Goal: Task Accomplishment & Management: Use online tool/utility

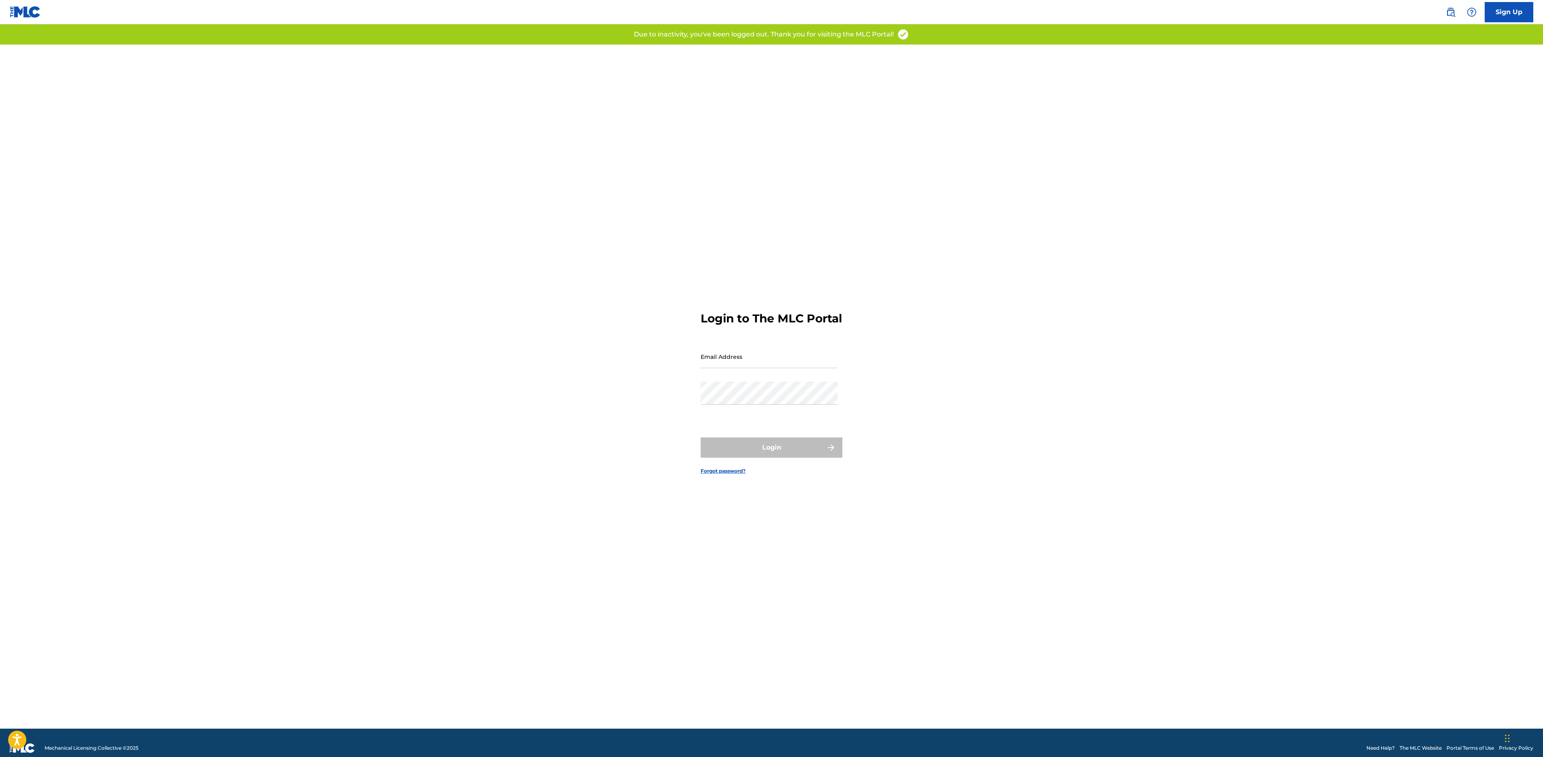
click at [754, 363] on input "Email Address" at bounding box center [768, 356] width 137 height 23
type input "[EMAIL_ADDRESS][DOMAIN_NAME]"
click at [749, 416] on div "Password" at bounding box center [768, 399] width 137 height 36
click at [764, 452] on button "Login" at bounding box center [771, 447] width 142 height 20
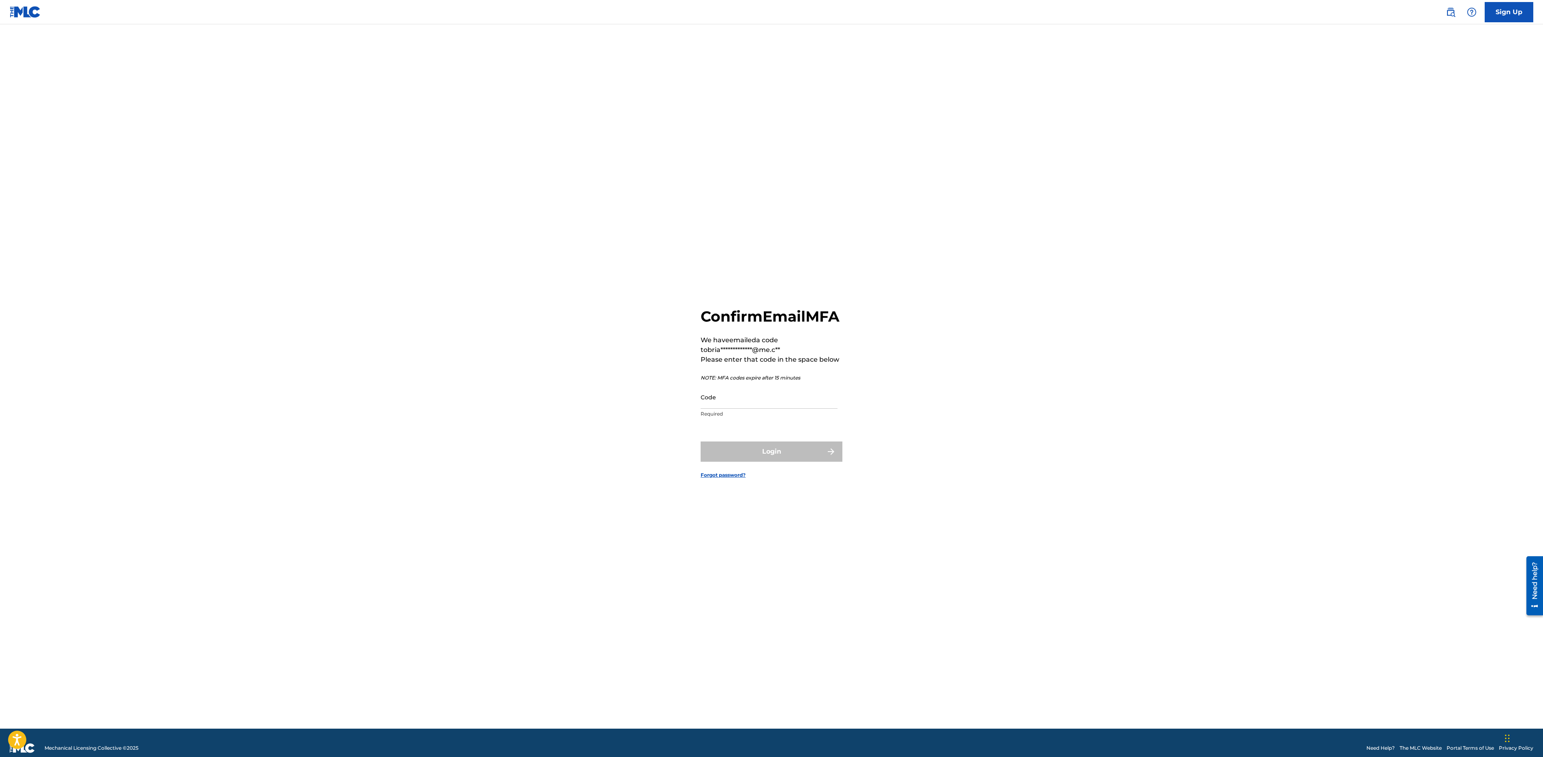
click at [737, 409] on input "Code" at bounding box center [768, 396] width 137 height 23
paste input "630741"
type input "630741"
click at [779, 462] on button "Login" at bounding box center [771, 451] width 142 height 20
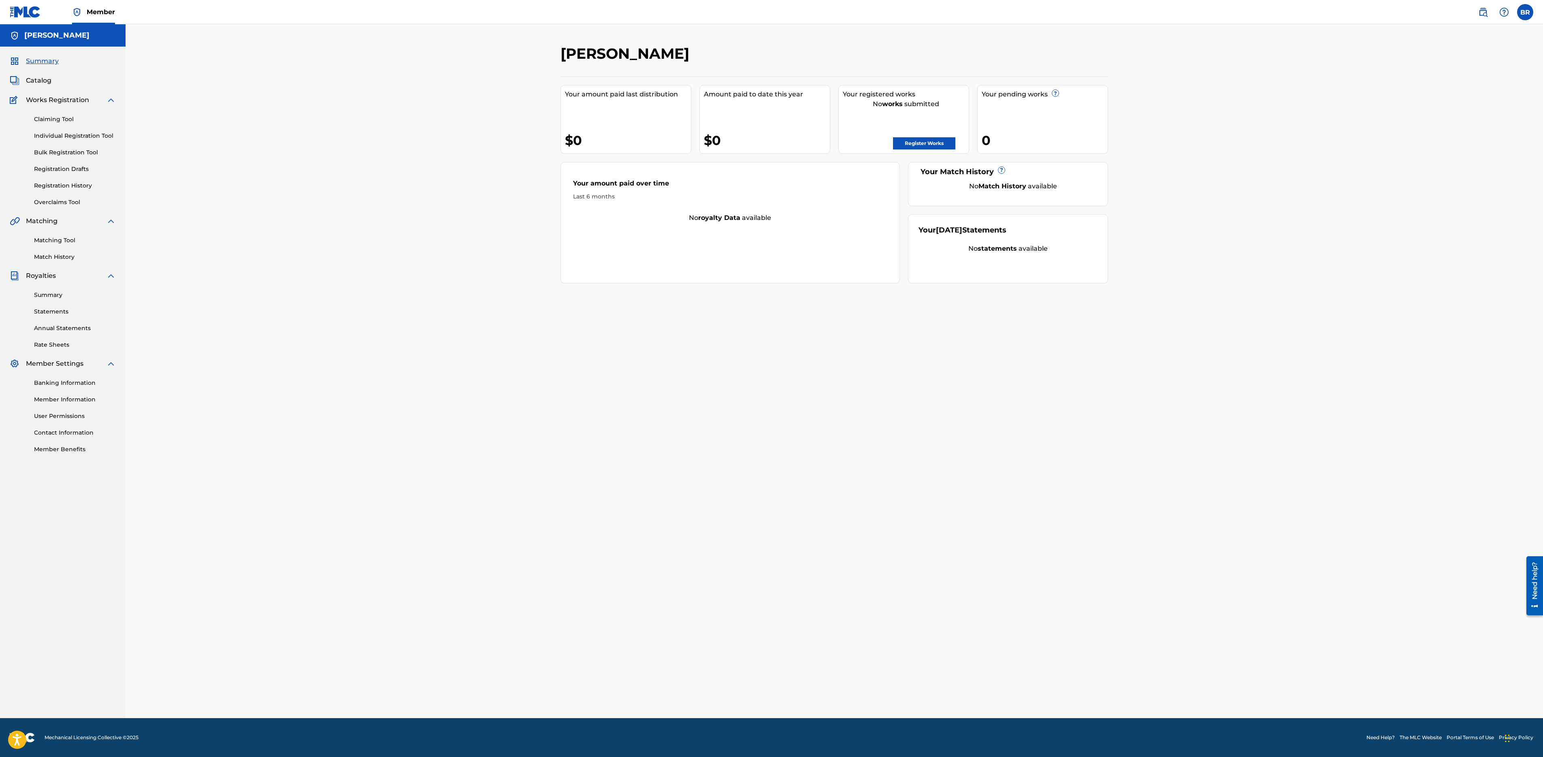
click at [68, 236] on link "Matching Tool" at bounding box center [75, 240] width 82 height 9
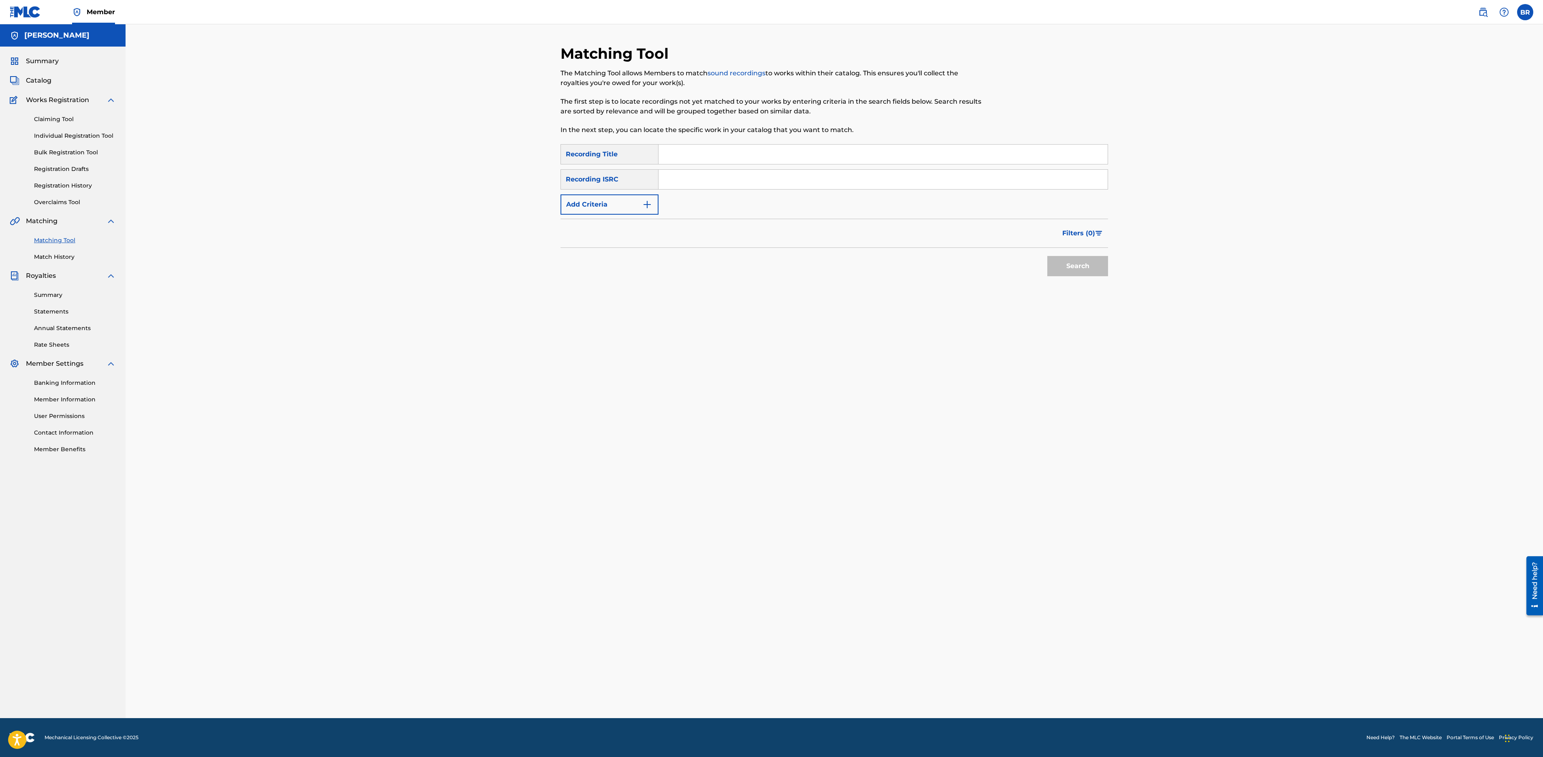
click at [643, 203] on img "Search Form" at bounding box center [647, 205] width 10 height 10
click at [632, 211] on div "Writer" at bounding box center [602, 204] width 83 height 15
click at [637, 230] on div "Recording Artist" at bounding box center [609, 225] width 97 height 20
click at [676, 207] on input "Search Form" at bounding box center [875, 204] width 434 height 19
type input "le tigre"
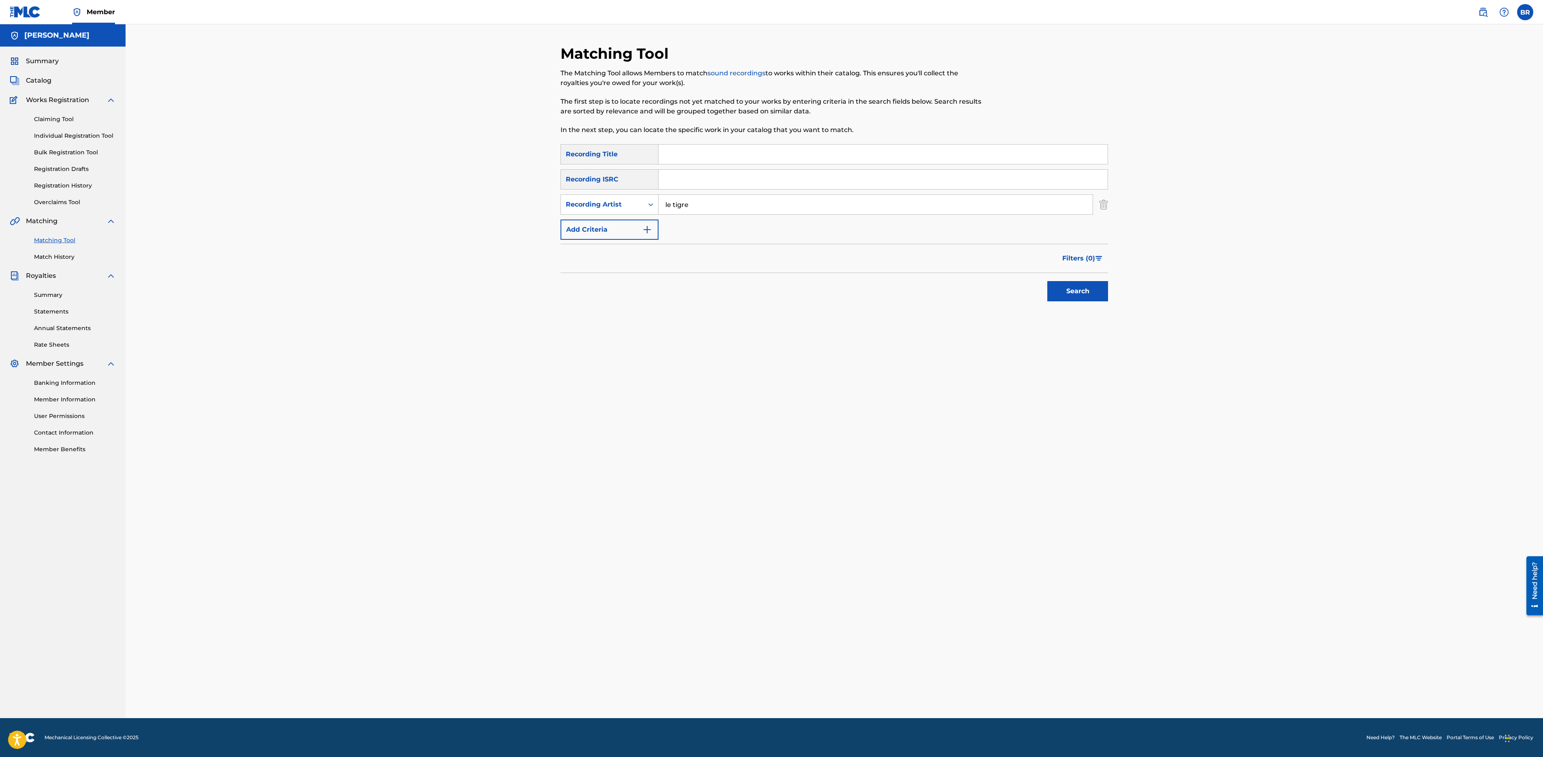
click at [1047, 281] on button "Search" at bounding box center [1077, 291] width 61 height 20
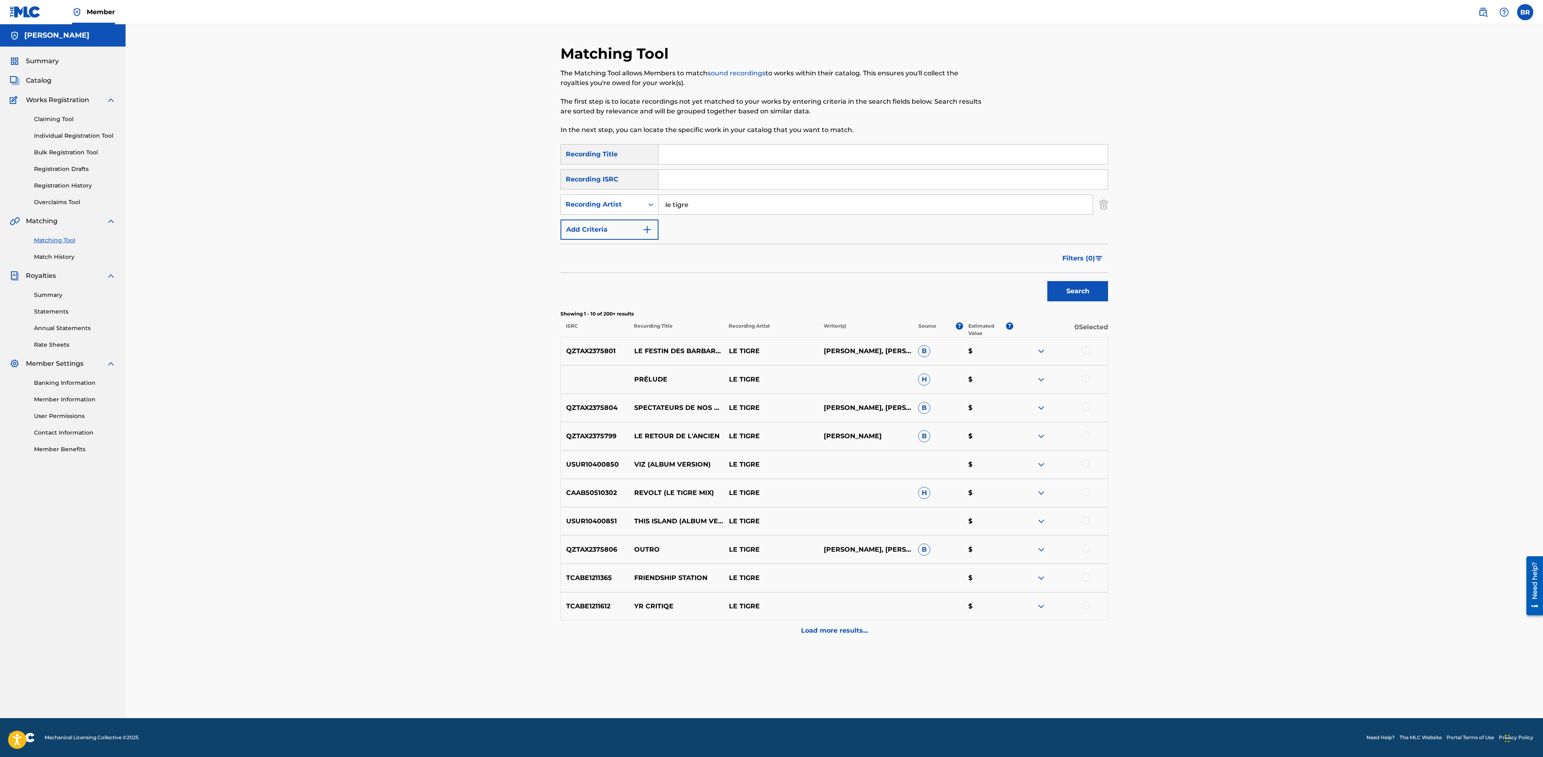
click at [850, 630] on p "Load more results..." at bounding box center [834, 631] width 67 height 10
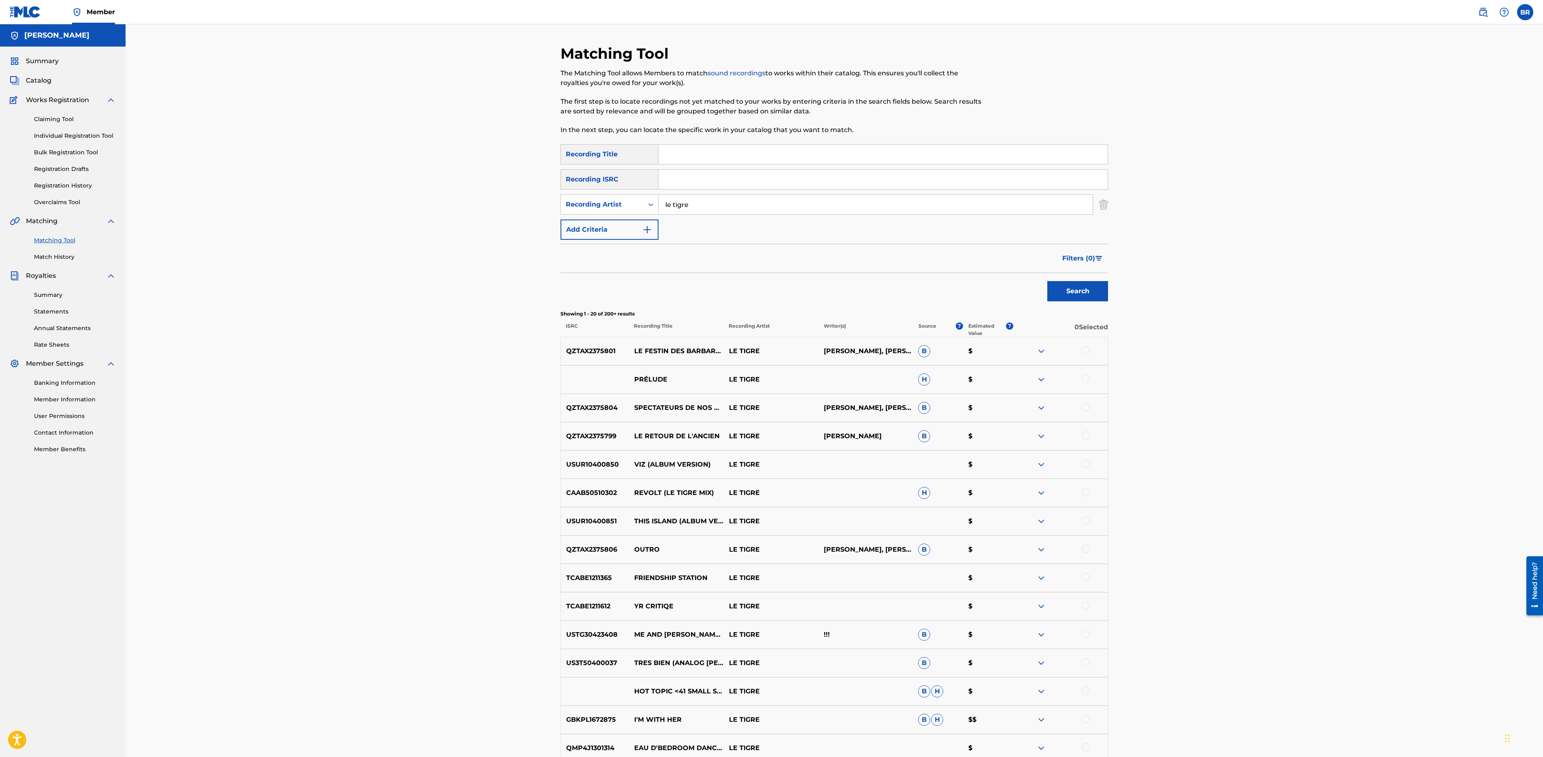
scroll to position [247, 0]
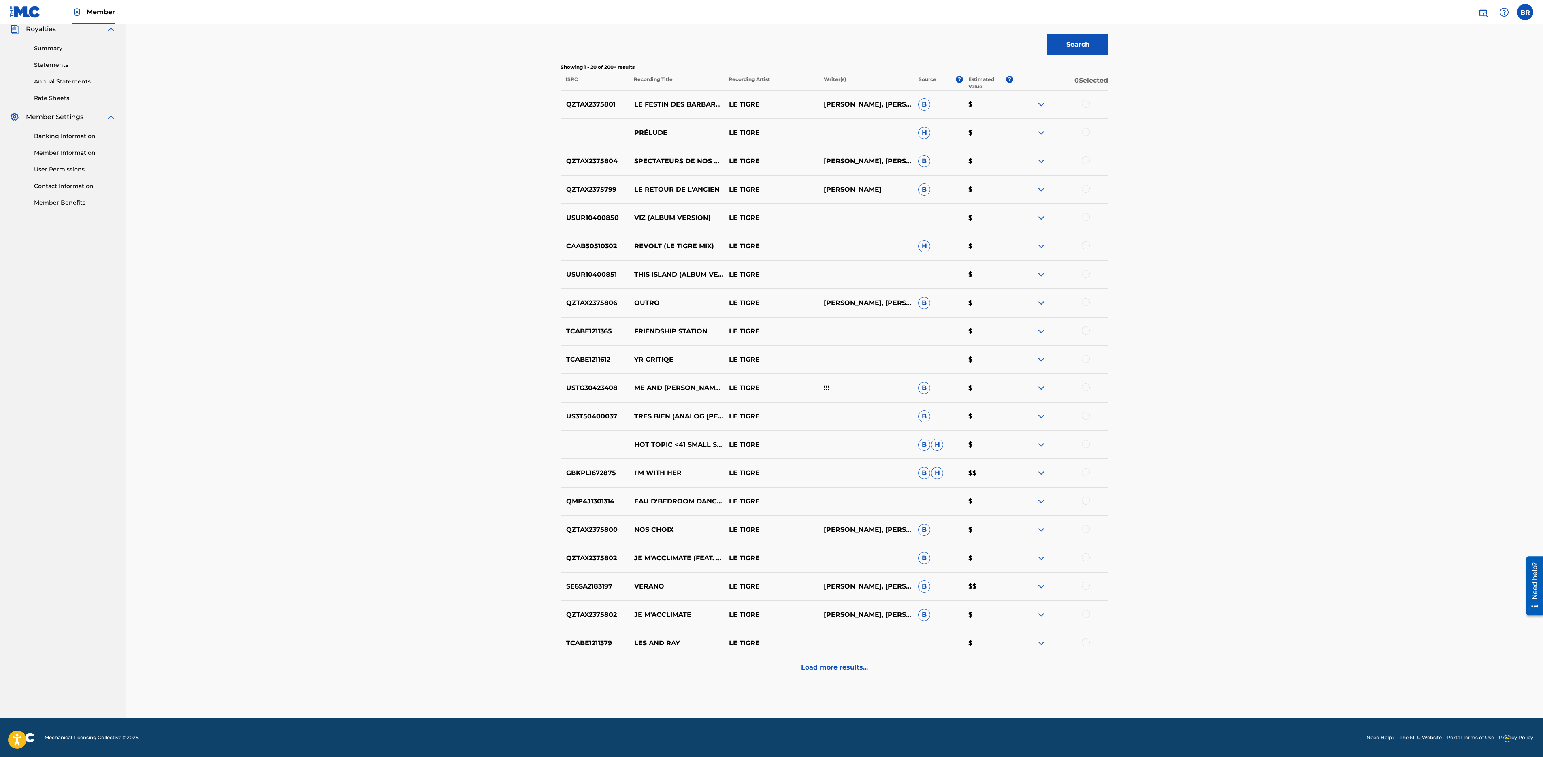
click at [837, 669] on p "Load more results..." at bounding box center [834, 667] width 67 height 10
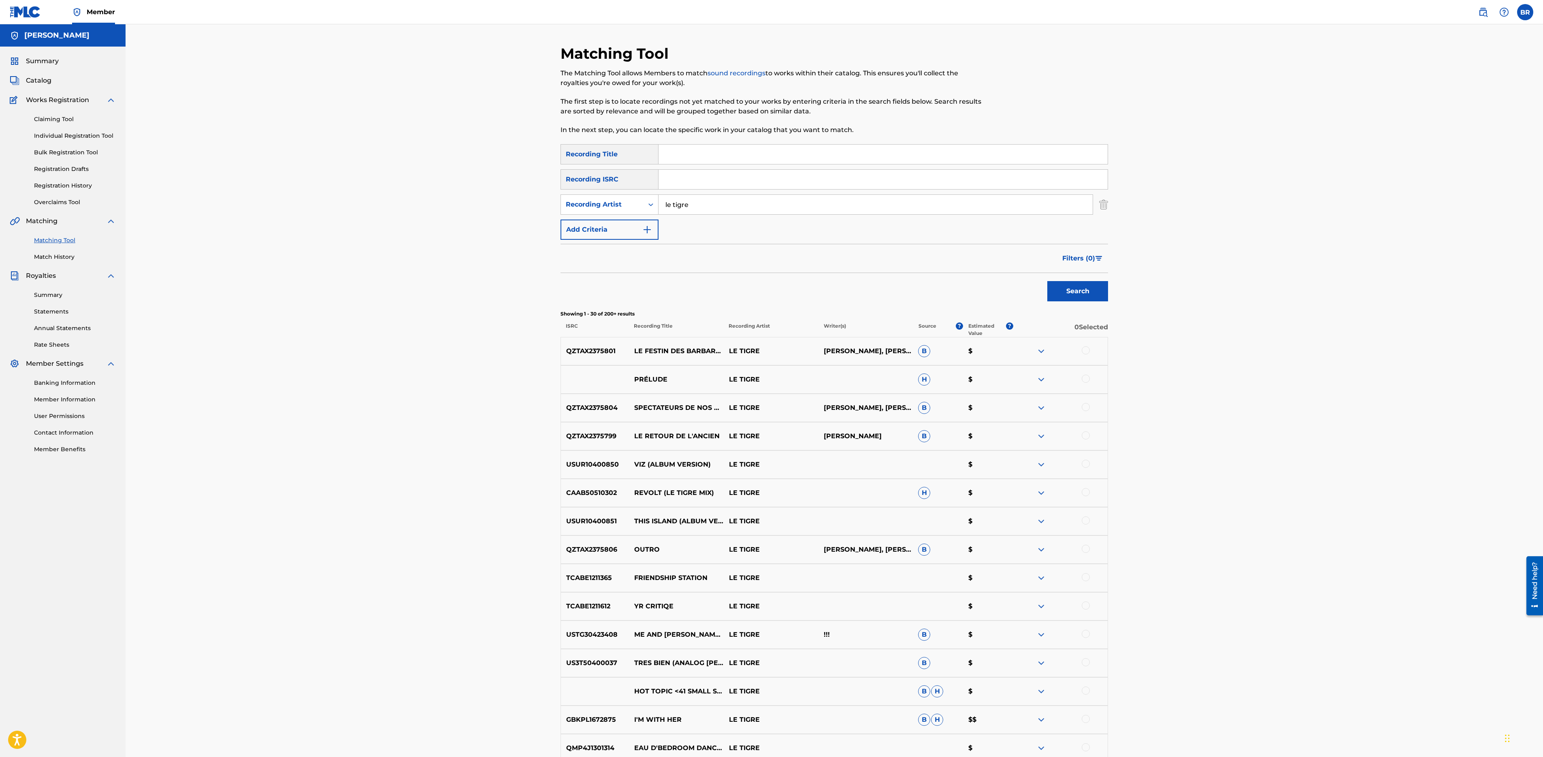
scroll to position [530, 0]
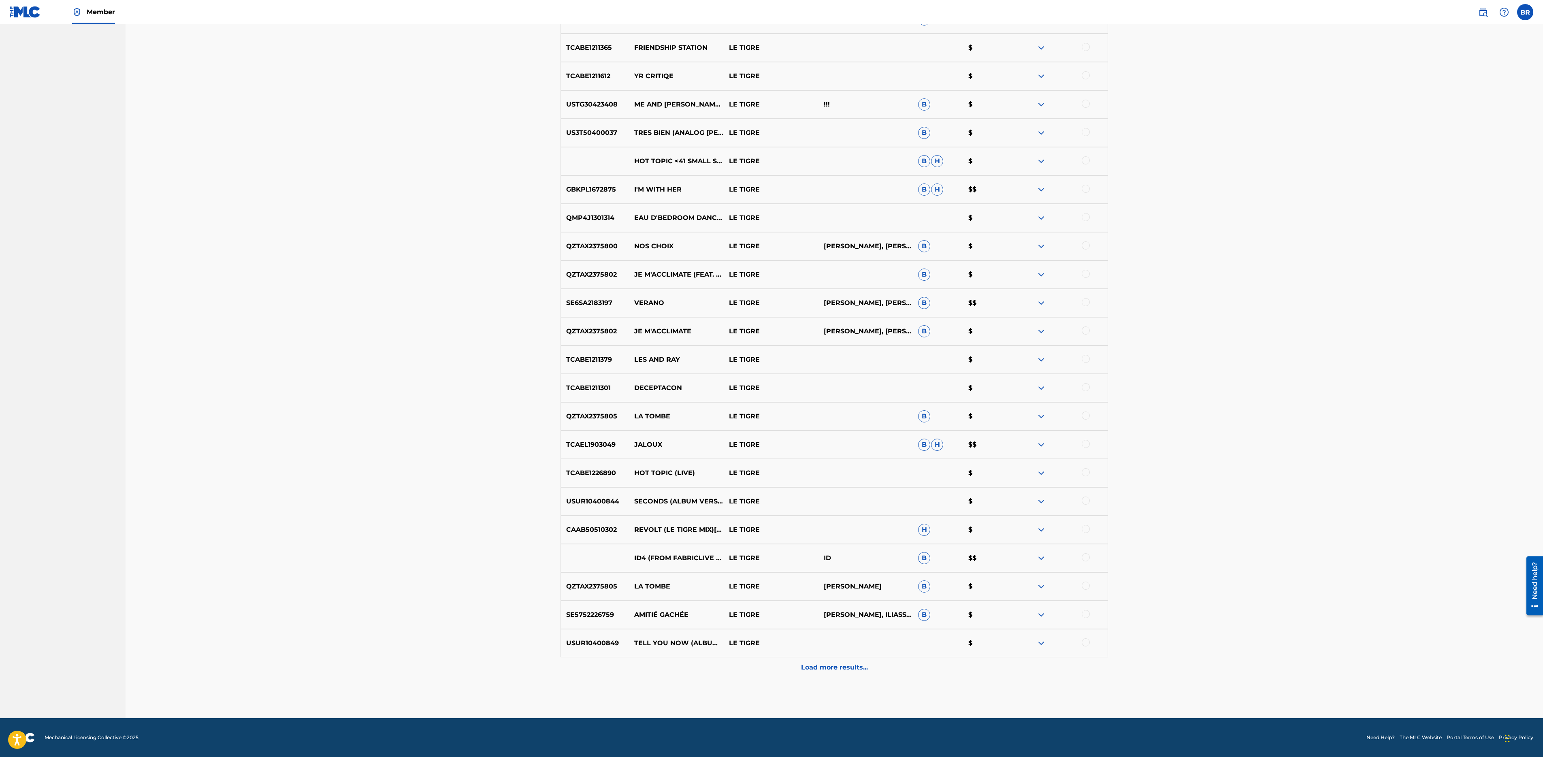
click at [828, 674] on div "Load more results..." at bounding box center [833, 667] width 547 height 20
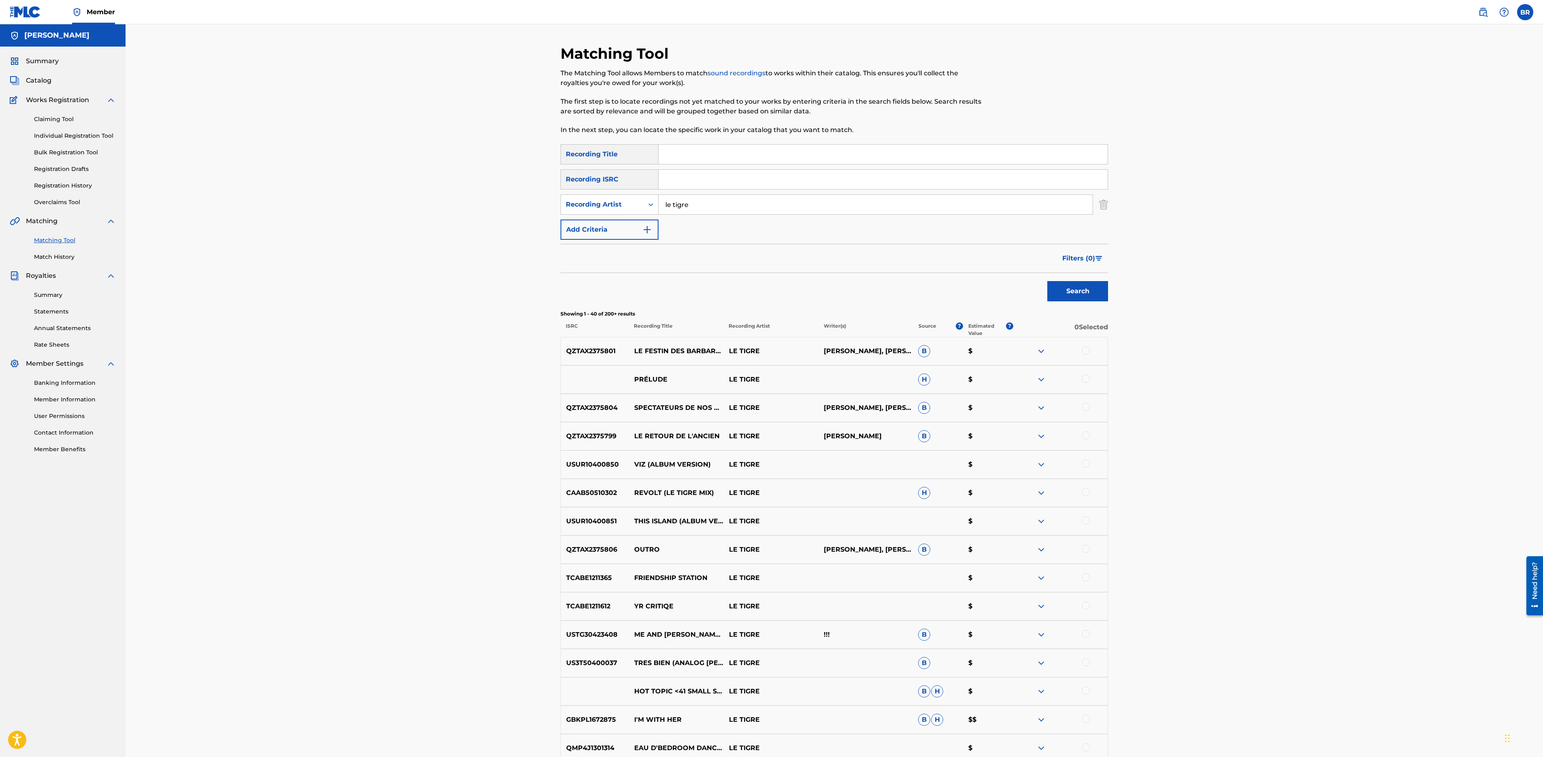
scroll to position [813, 0]
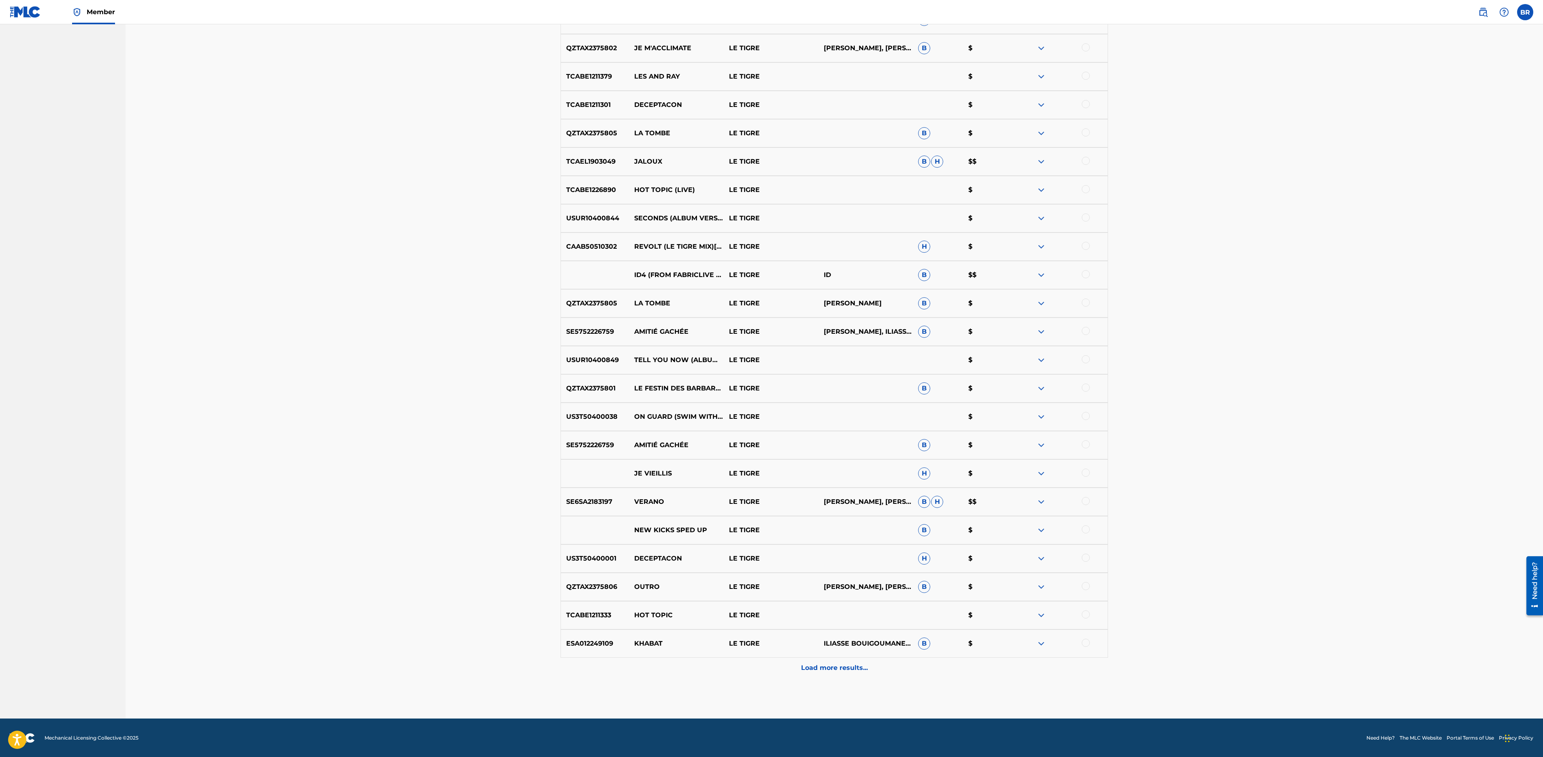
click at [842, 664] on p "Load more results..." at bounding box center [834, 668] width 67 height 10
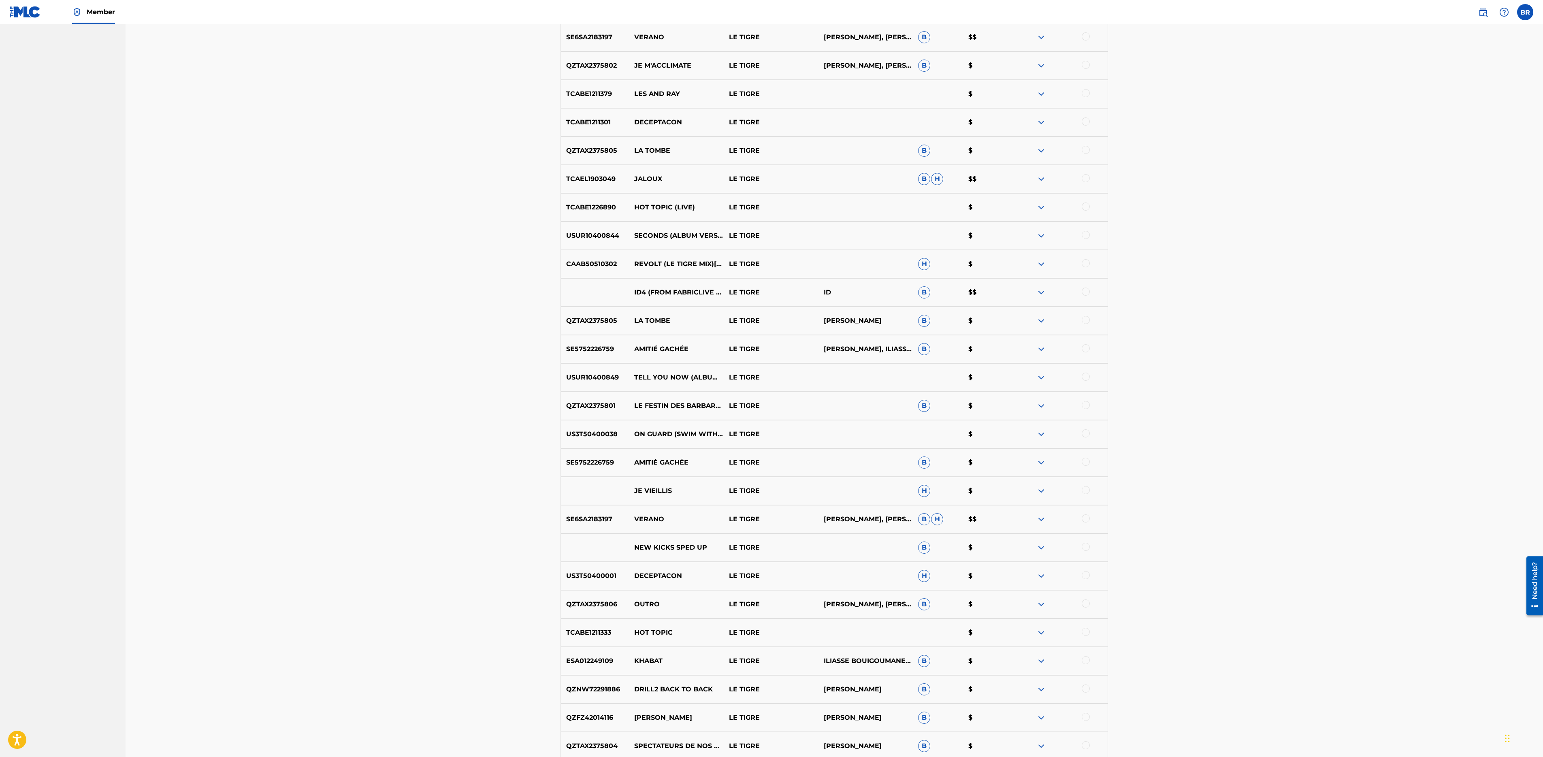
scroll to position [1097, 0]
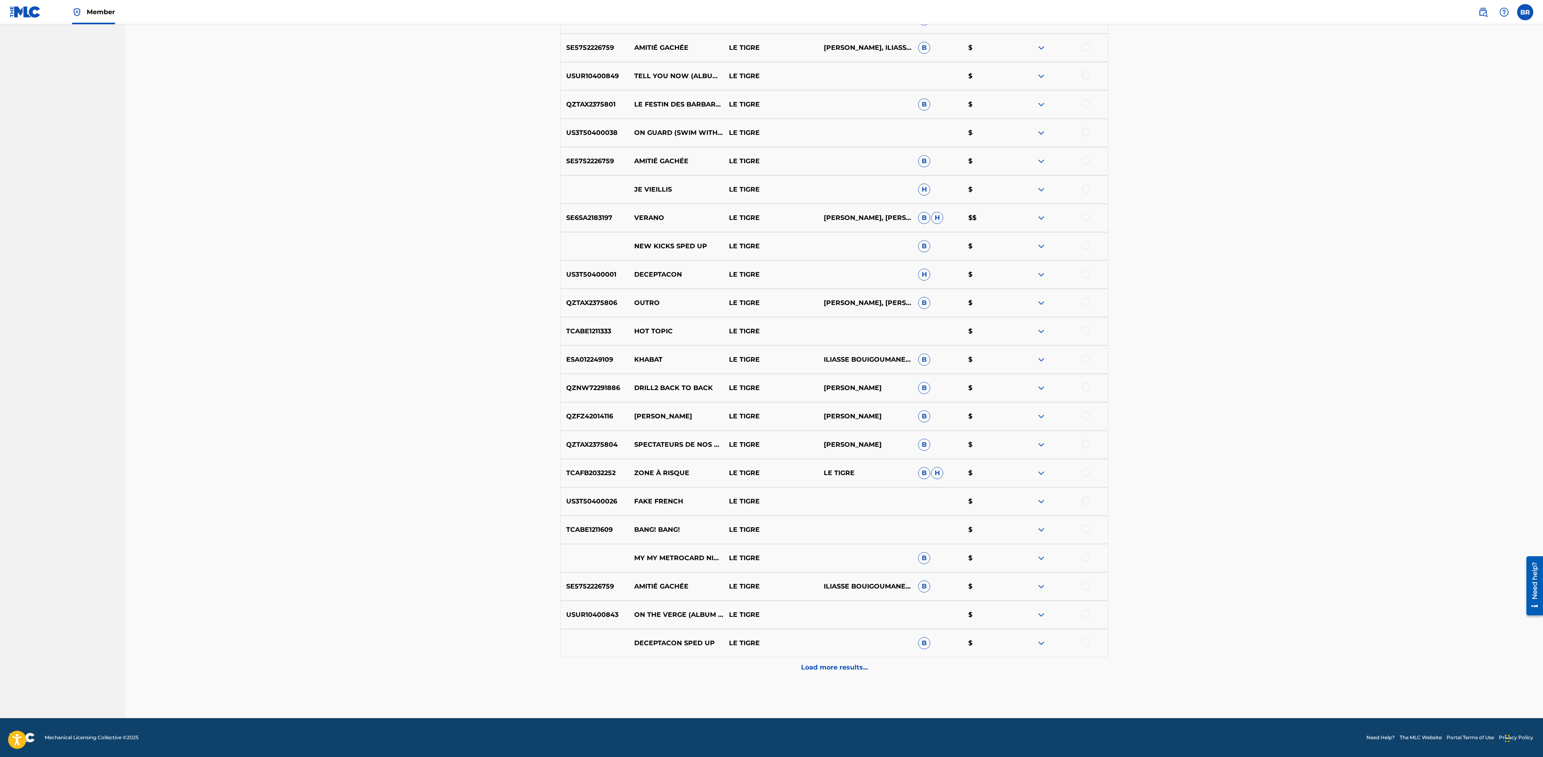
click at [840, 666] on p "Load more results..." at bounding box center [834, 667] width 67 height 10
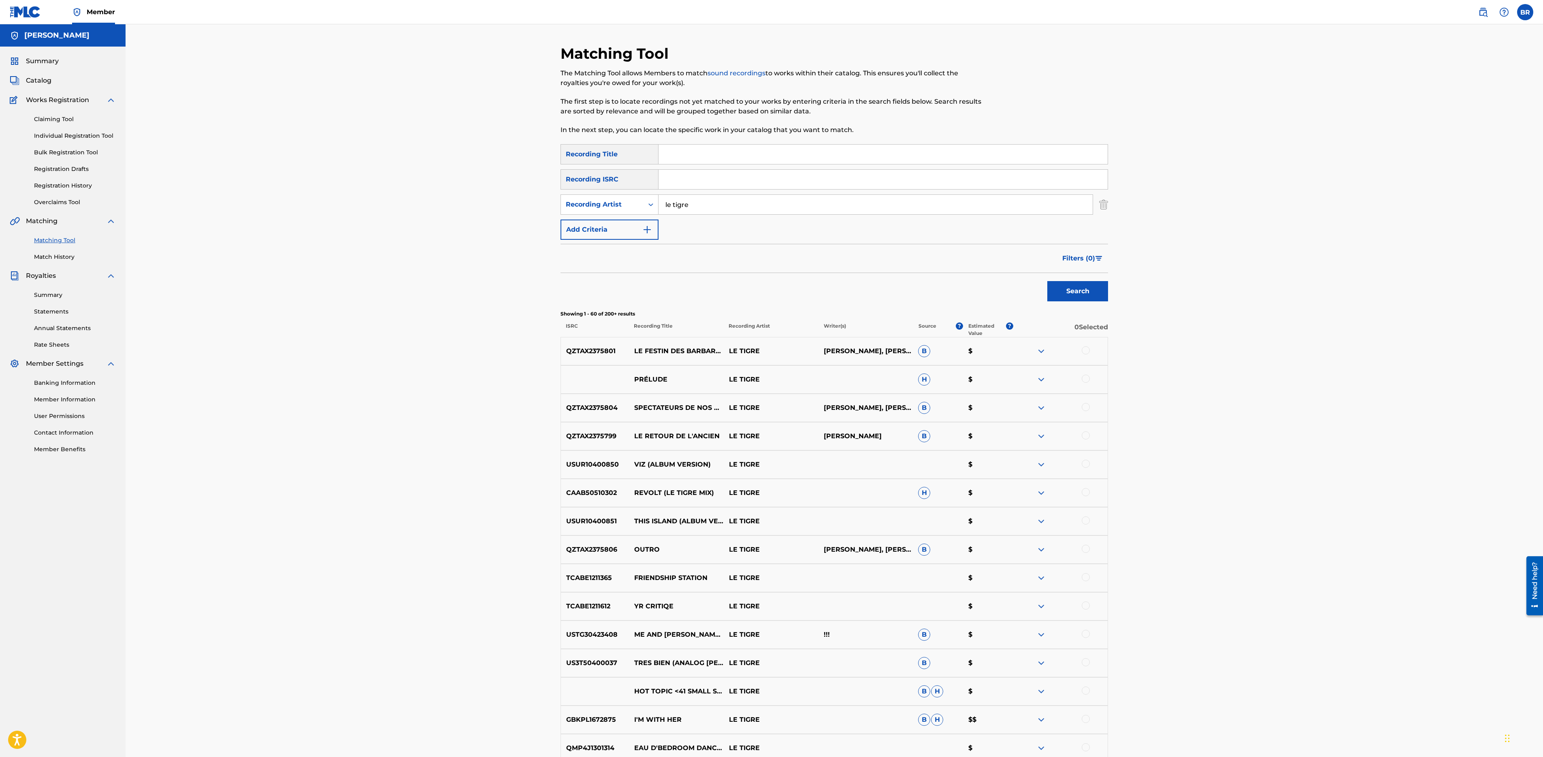
scroll to position [1380, 0]
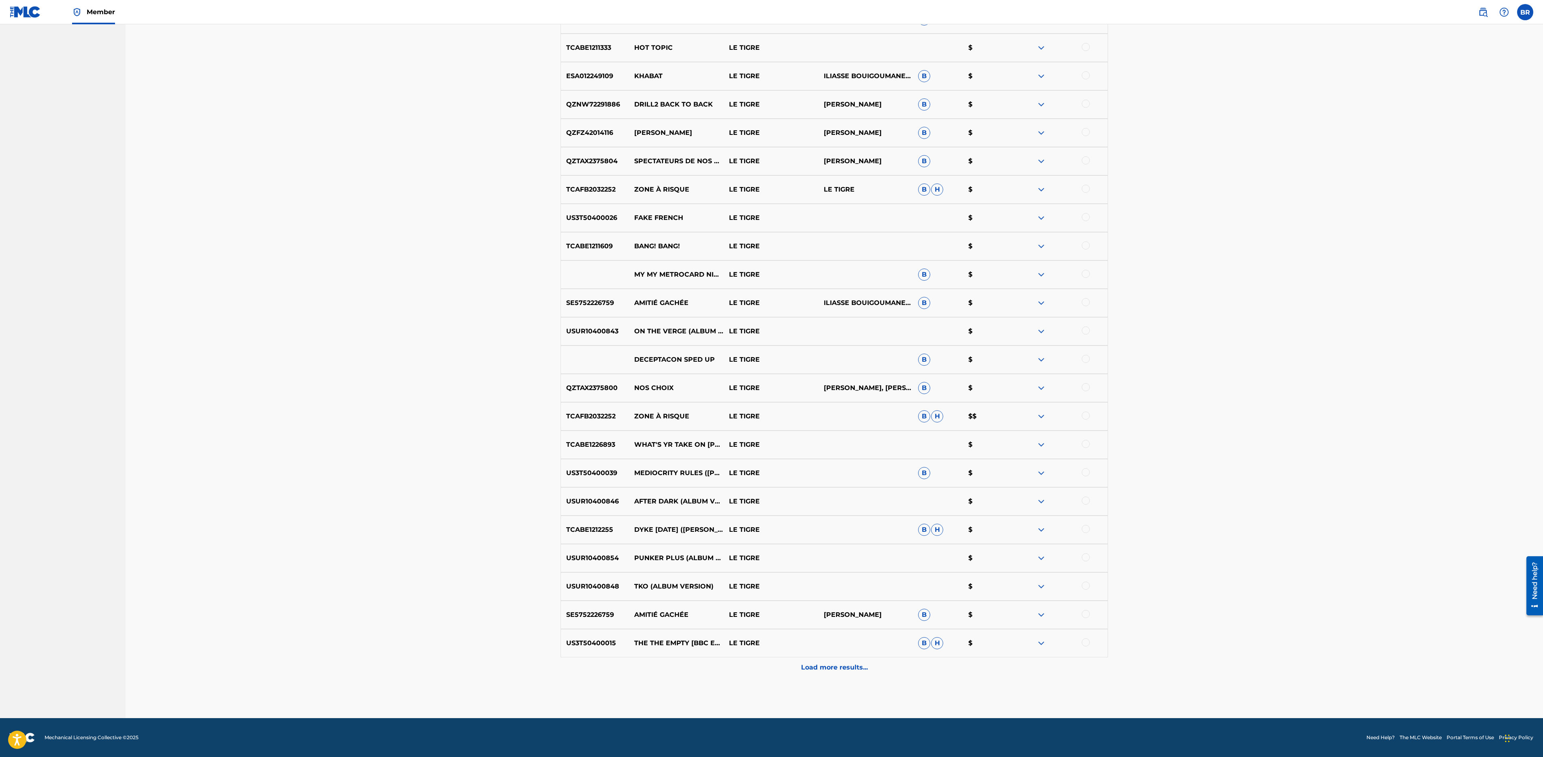
click at [840, 666] on p "Load more results..." at bounding box center [834, 667] width 67 height 10
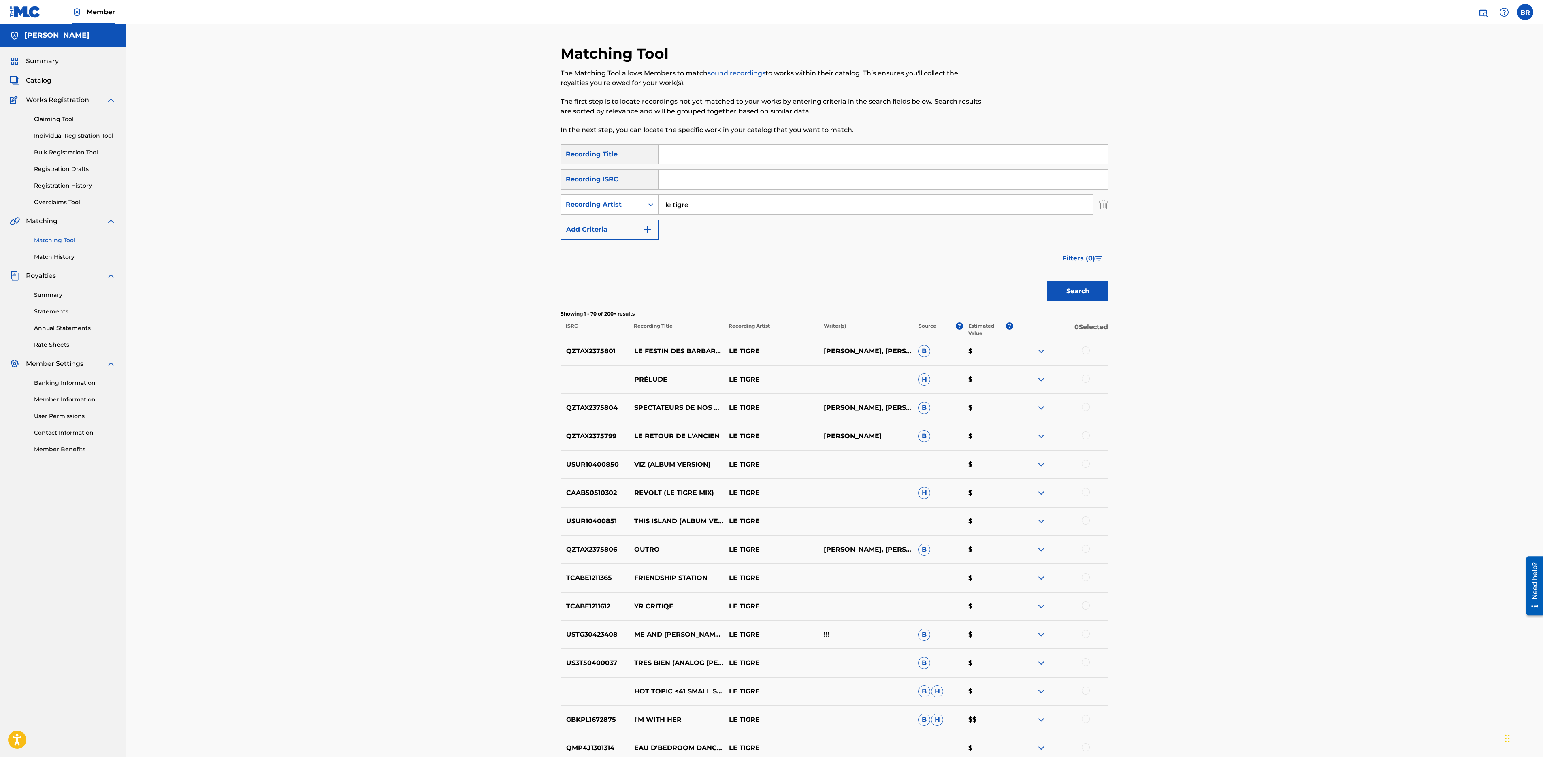
click at [682, 209] on input "le tigre" at bounding box center [875, 204] width 434 height 19
click at [1477, 10] on link at bounding box center [1483, 12] width 16 height 16
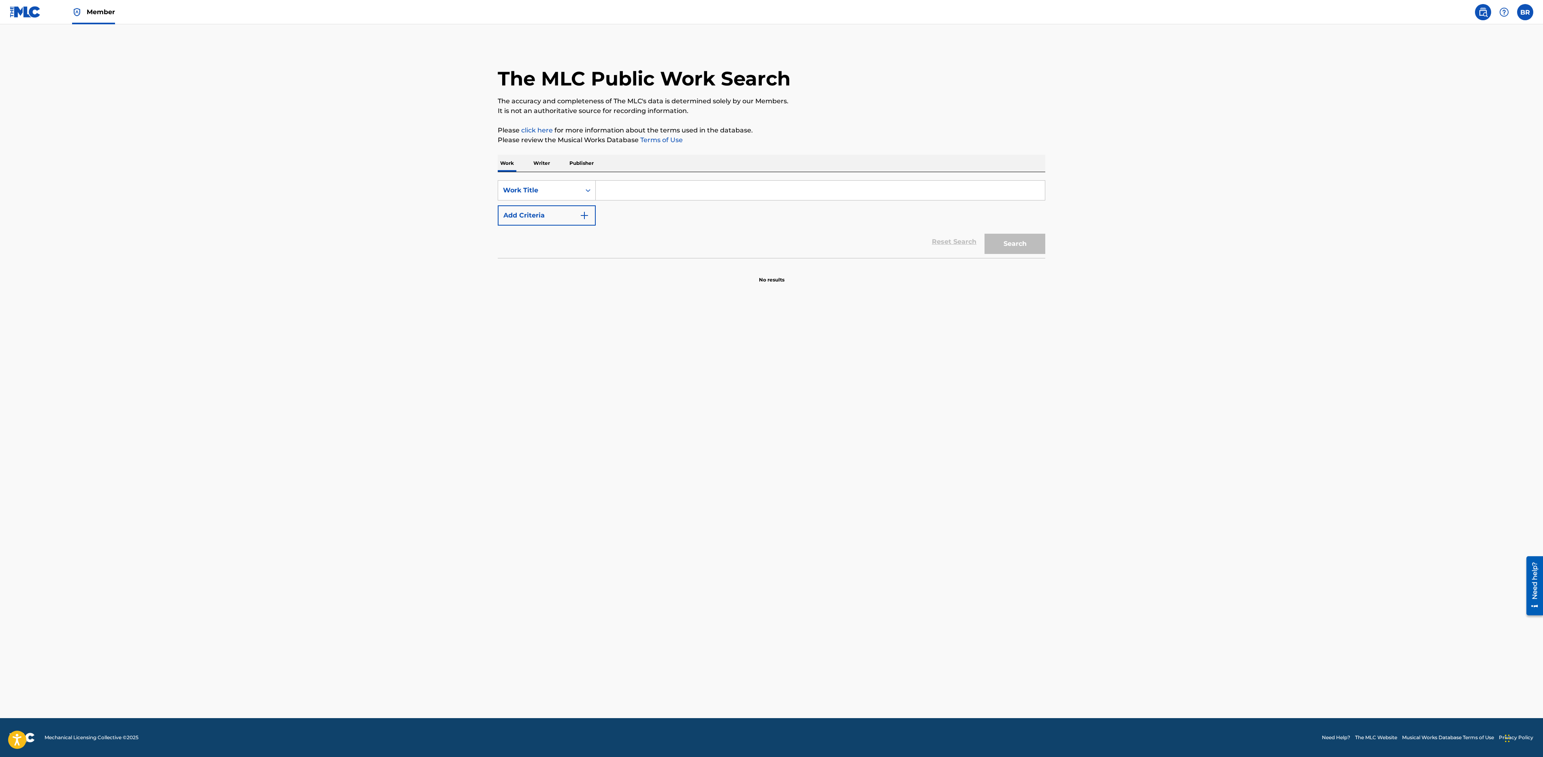
click at [539, 165] on p "Writer" at bounding box center [541, 163] width 21 height 17
click at [616, 193] on input "Search Form" at bounding box center [820, 190] width 449 height 19
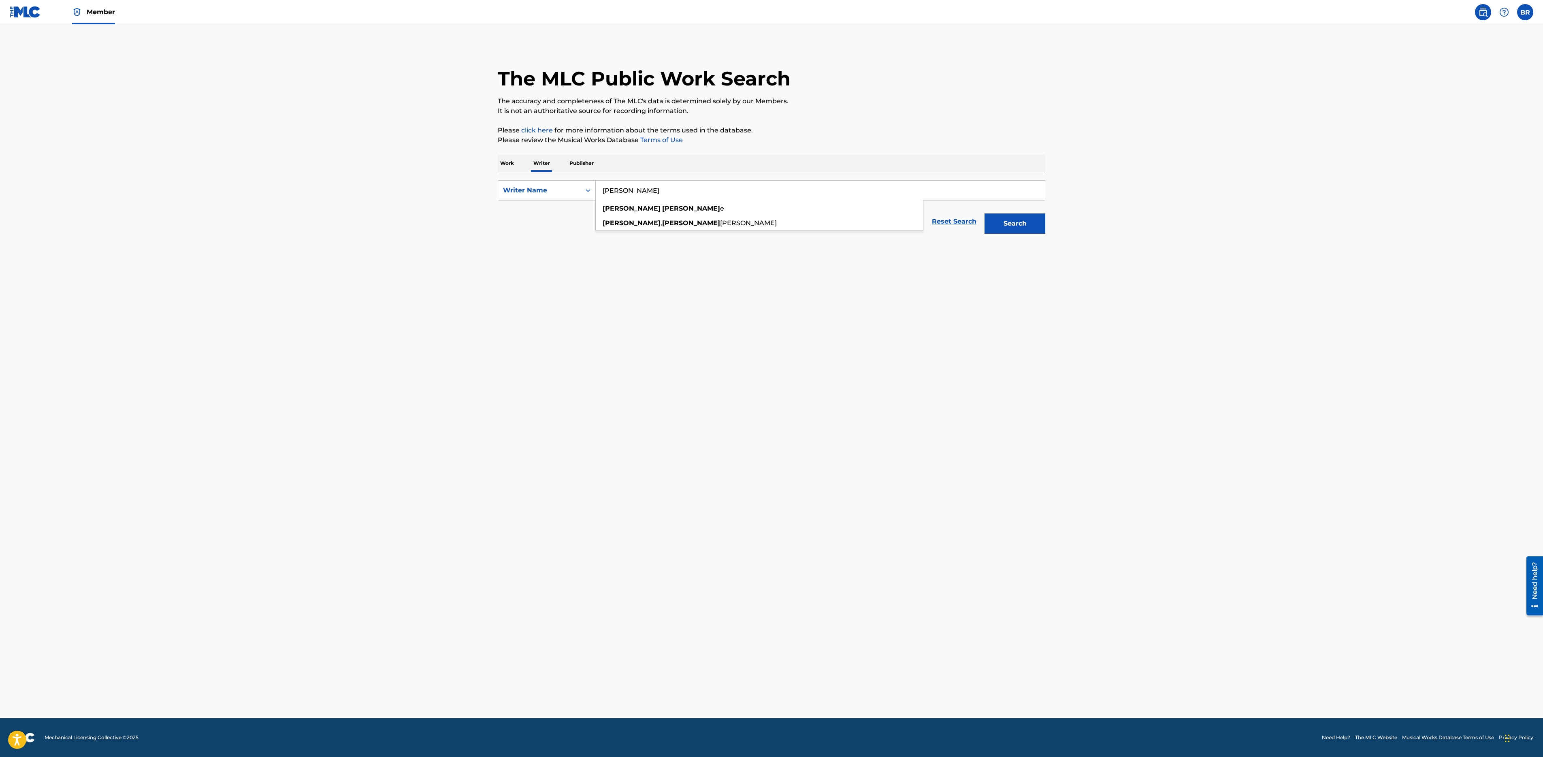
type input "[PERSON_NAME]"
click at [984, 213] on button "Search" at bounding box center [1014, 223] width 61 height 20
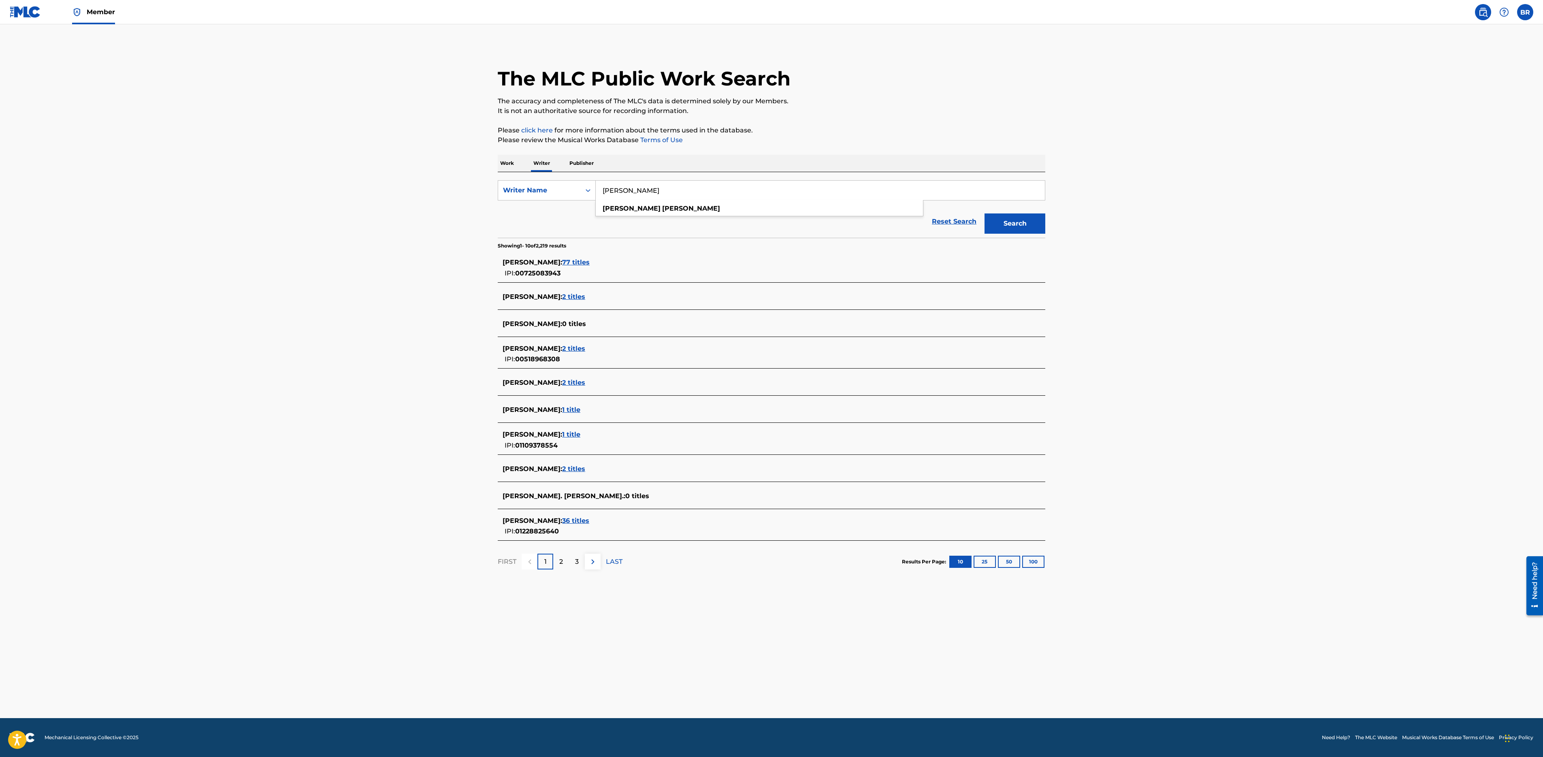
click at [562, 433] on span "1 title" at bounding box center [571, 434] width 18 height 8
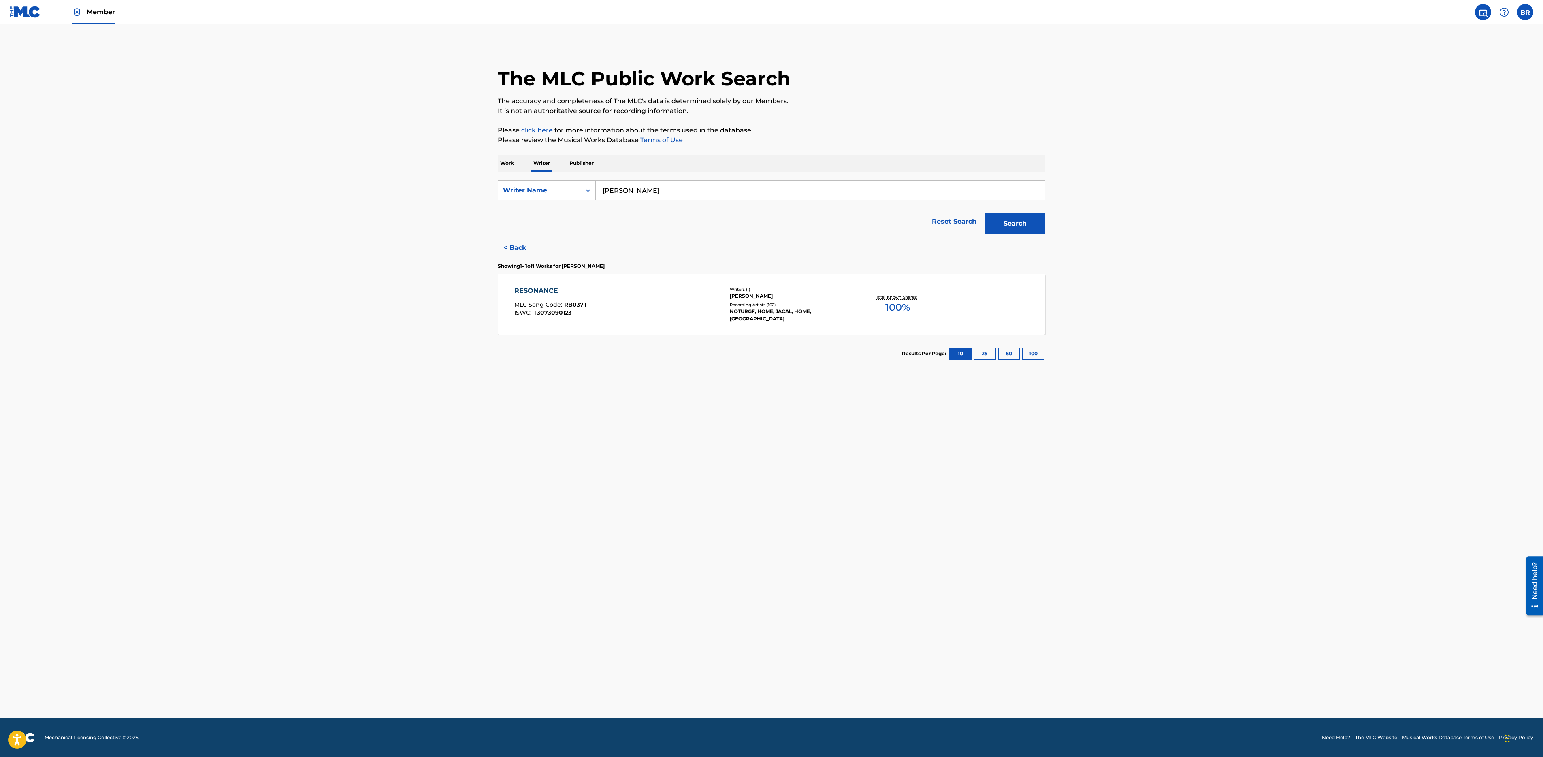
click at [82, 14] on link "Member" at bounding box center [93, 12] width 43 height 24
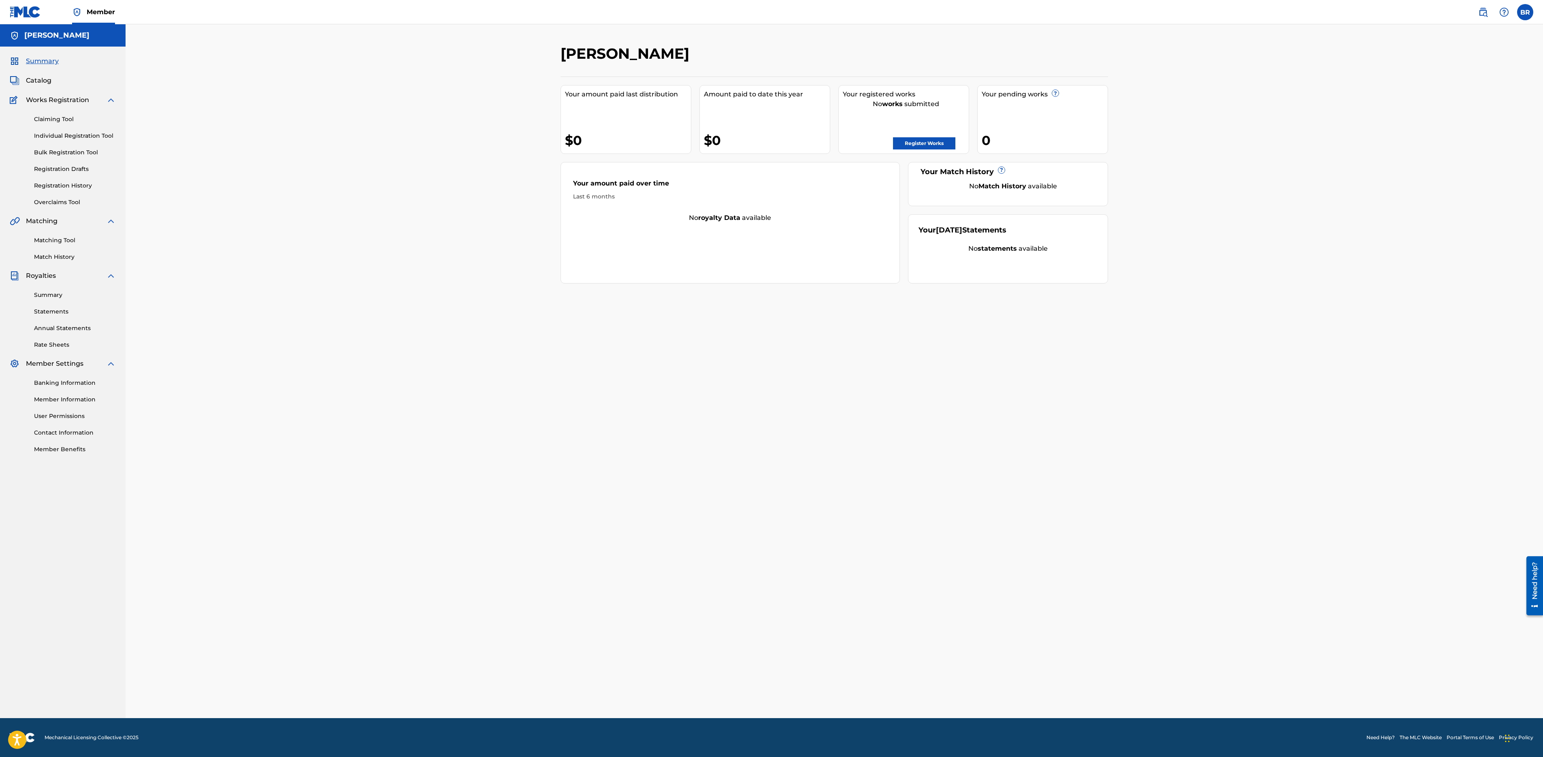
click at [68, 240] on link "Matching Tool" at bounding box center [75, 240] width 82 height 9
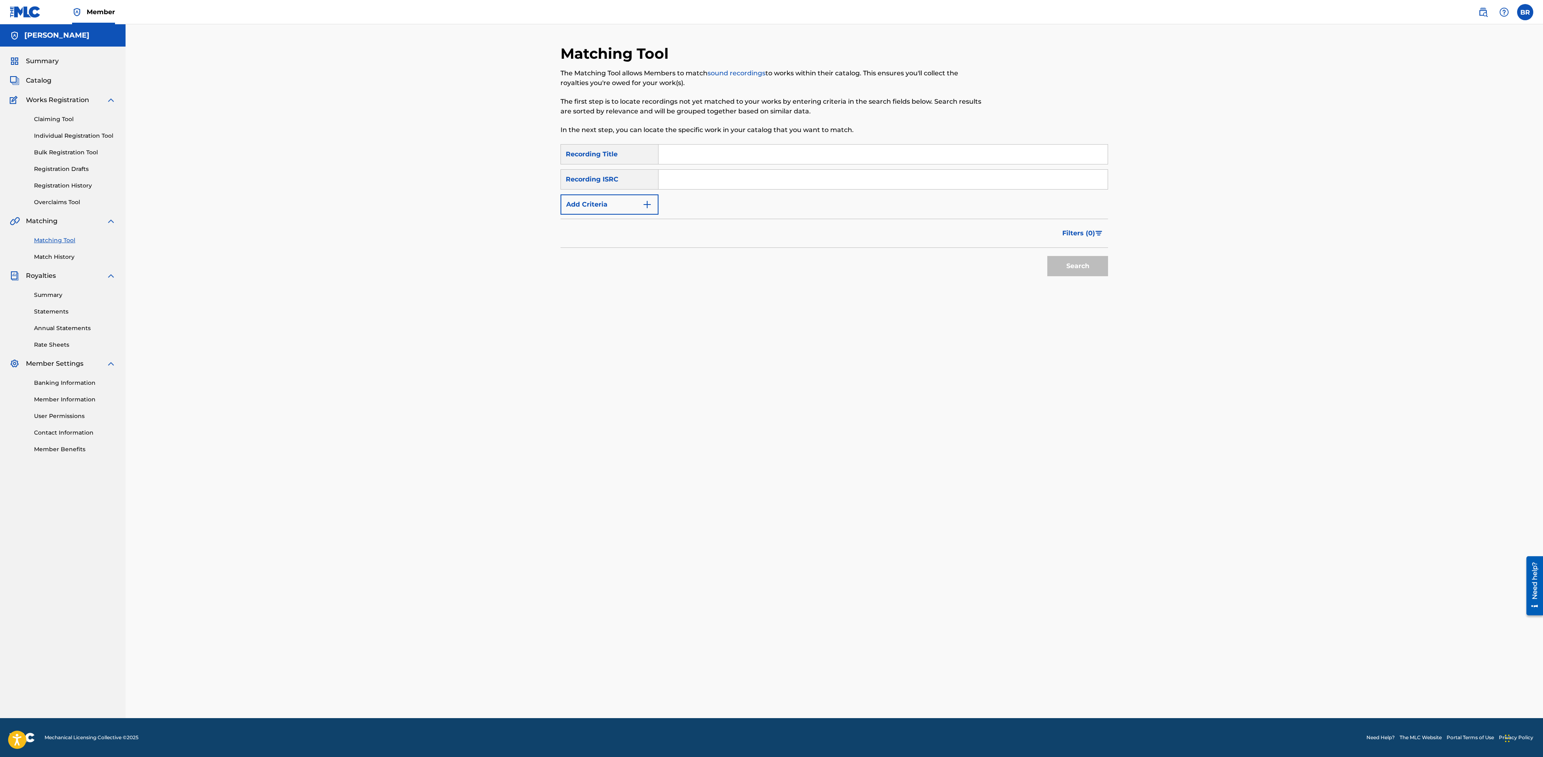
click at [651, 212] on button "Add Criteria" at bounding box center [609, 204] width 98 height 20
click at [645, 211] on div "Search Form" at bounding box center [650, 204] width 15 height 15
click at [643, 222] on div "Recording Artist" at bounding box center [609, 225] width 97 height 20
click at [686, 217] on div "SearchWithCriteria66a3e82d-aa08-4368-ad38-5ff9d9ac5d2e Recording Title SearchWi…" at bounding box center [833, 192] width 547 height 96
click at [691, 208] on input "Search Form" at bounding box center [875, 204] width 434 height 19
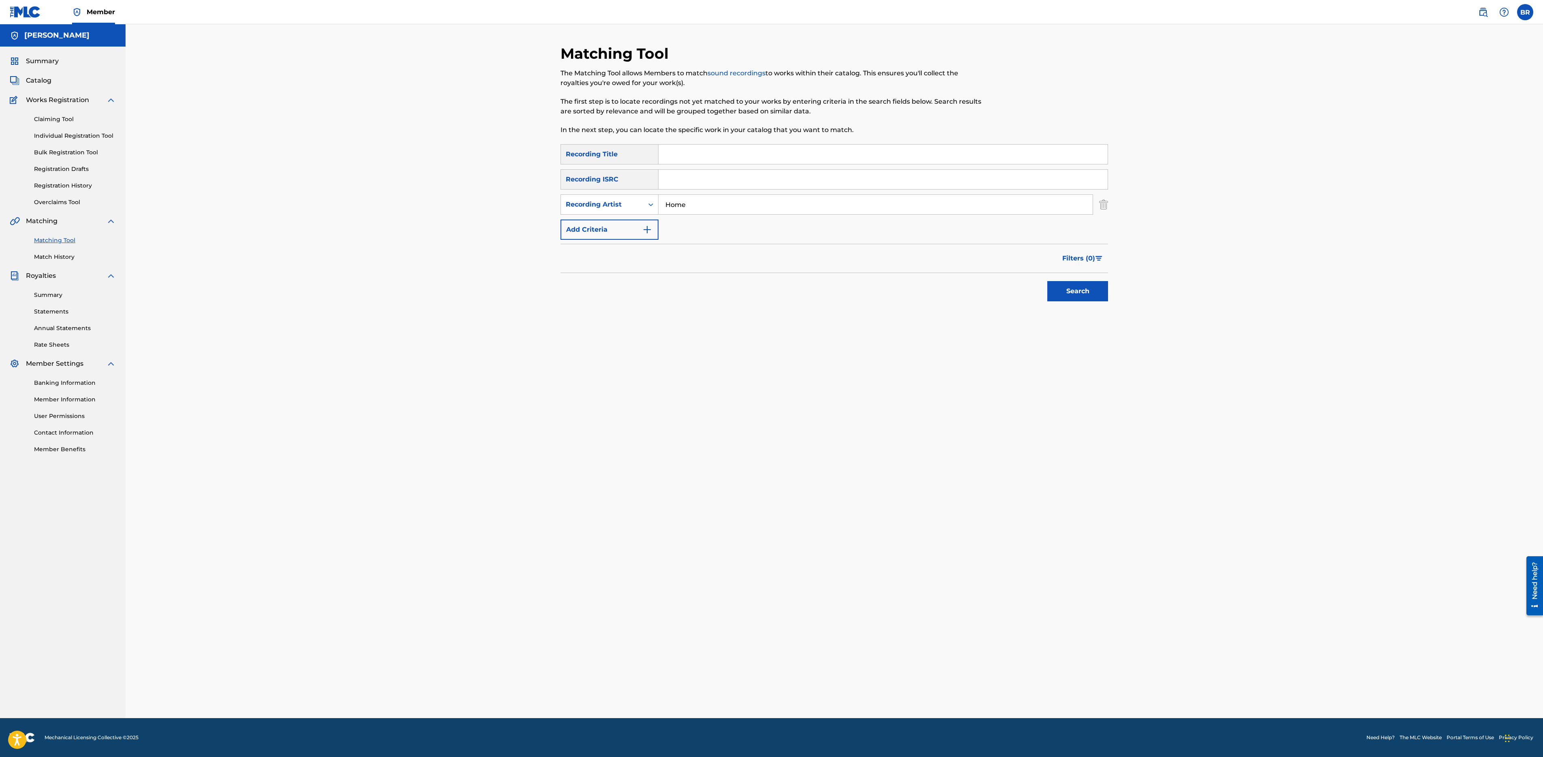
type input "Home"
click at [1047, 281] on button "Search" at bounding box center [1077, 291] width 61 height 20
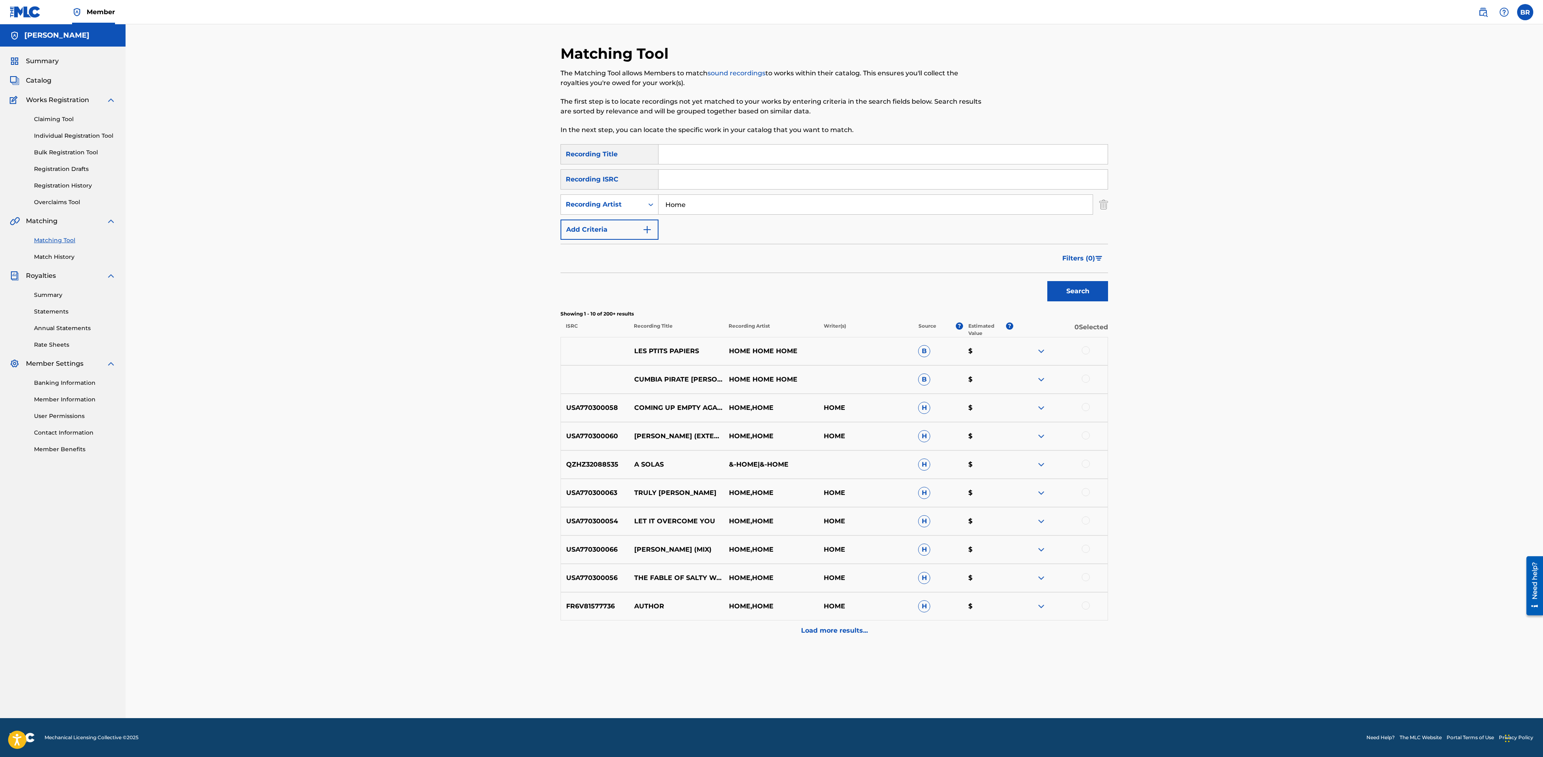
click at [691, 158] on input "Search Form" at bounding box center [882, 154] width 449 height 19
type input "Resonance"
click at [1047, 281] on button "Search" at bounding box center [1077, 291] width 61 height 20
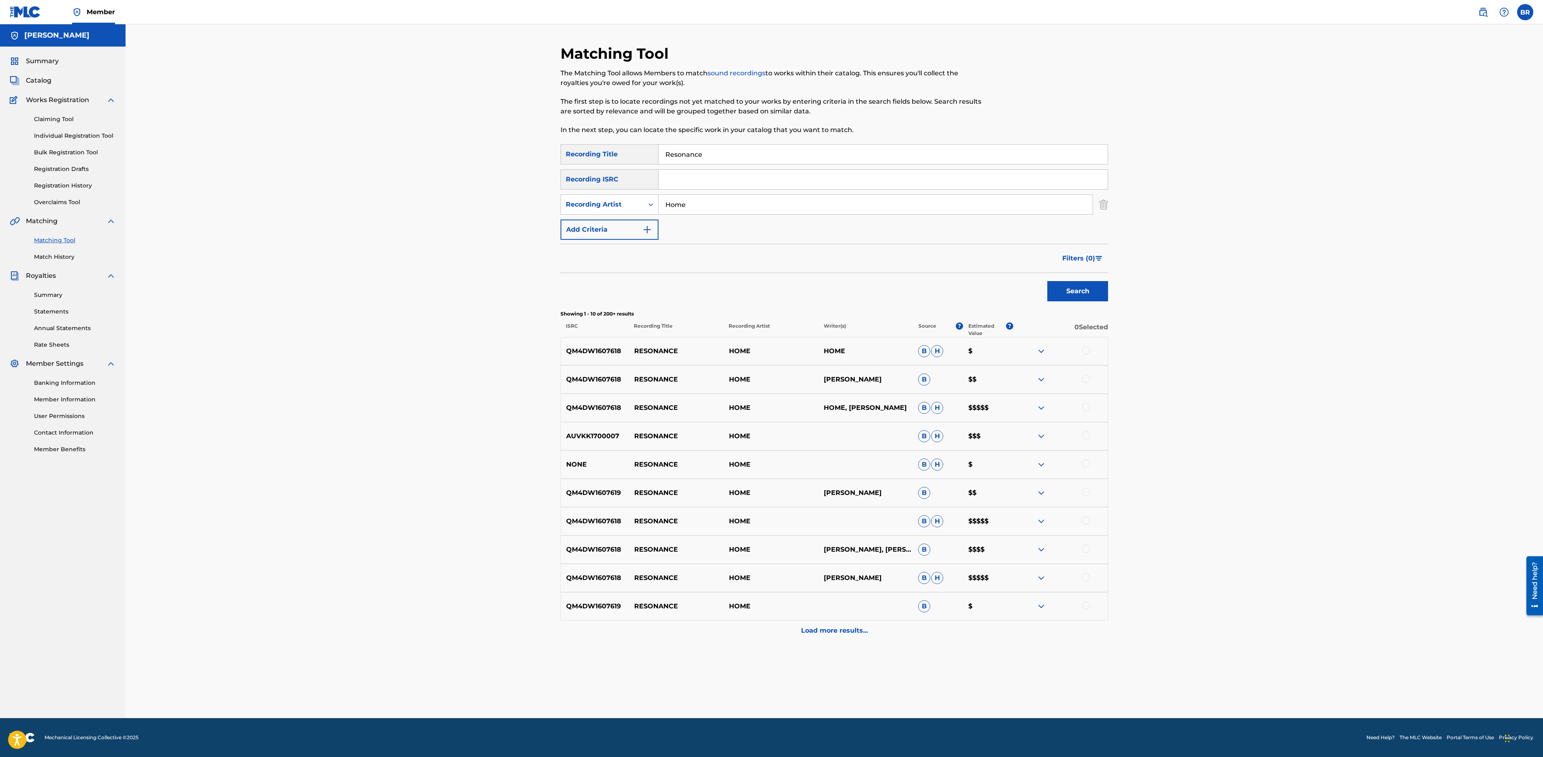
click at [889, 407] on p "HOME, [PERSON_NAME]" at bounding box center [865, 408] width 95 height 10
click at [1041, 405] on img at bounding box center [1041, 408] width 10 height 10
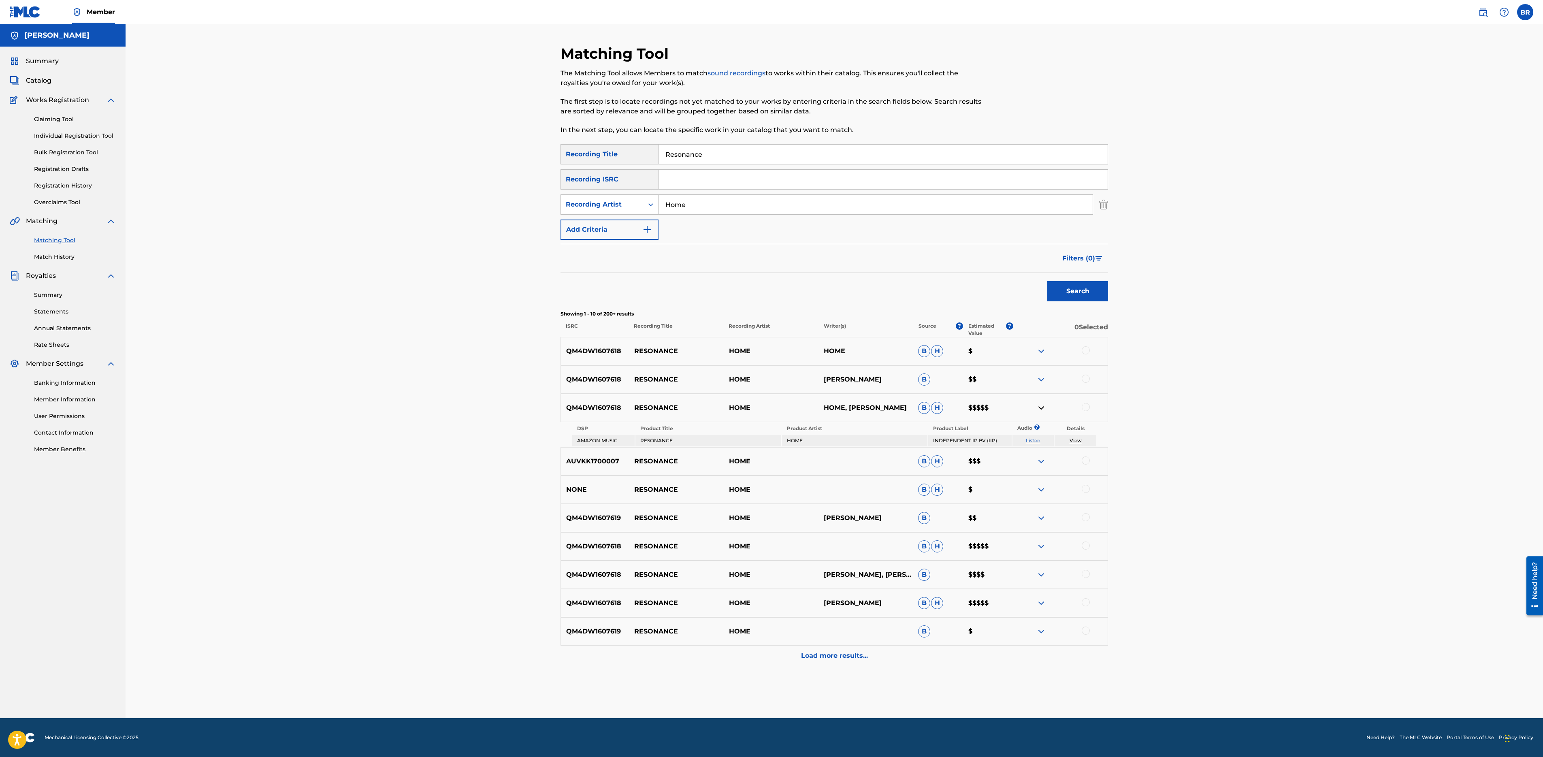
click at [1043, 541] on img at bounding box center [1041, 546] width 10 height 10
